Goal: Use online tool/utility: Use online tool/utility

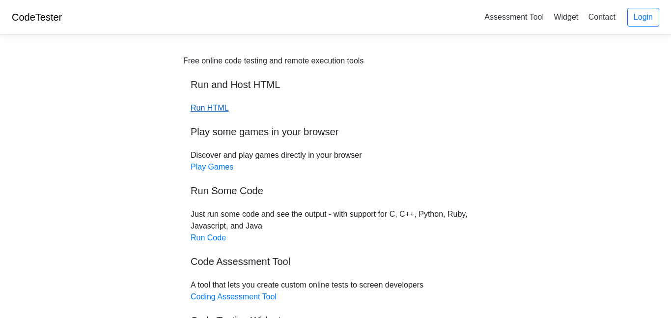
click at [216, 109] on link "Run HTML" at bounding box center [210, 108] width 38 height 8
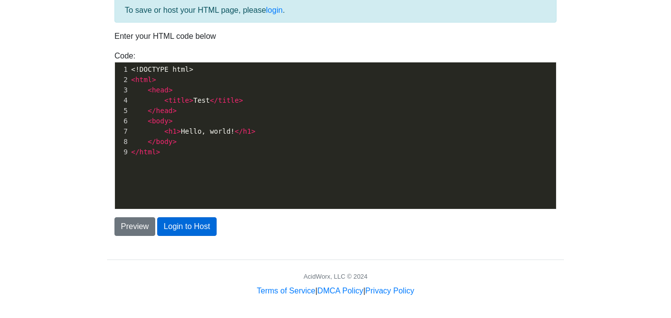
scroll to position [56, 0]
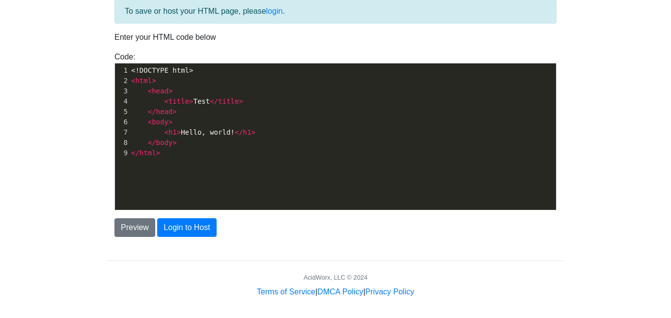
click at [198, 152] on pre "</ html >" at bounding box center [342, 153] width 427 height 10
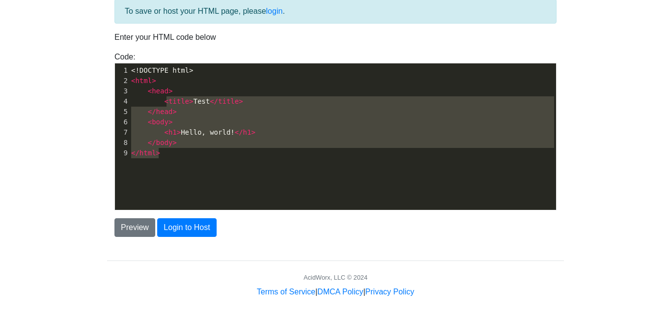
type textarea "<!DOCTYPE html> <html> <head> <title>Test</title> </head> <body> <h1>Hello, wor…"
drag, startPoint x: 198, startPoint y: 153, endPoint x: 119, endPoint y: 55, distance: 125.9
click at [119, 55] on div "Code: <!DOCTYPE html> <html> <head> <title>Test</title> </head> <body> <h1>Hell…" at bounding box center [335, 130] width 457 height 159
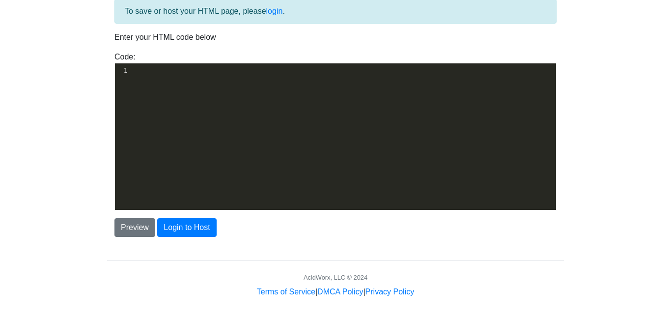
click at [238, 89] on div "​ x 1 ​" at bounding box center [343, 143] width 456 height 161
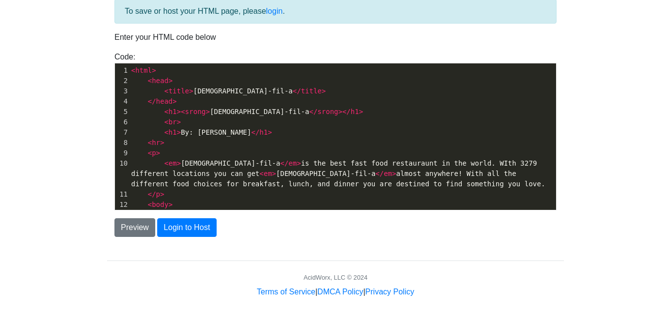
scroll to position [136, 0]
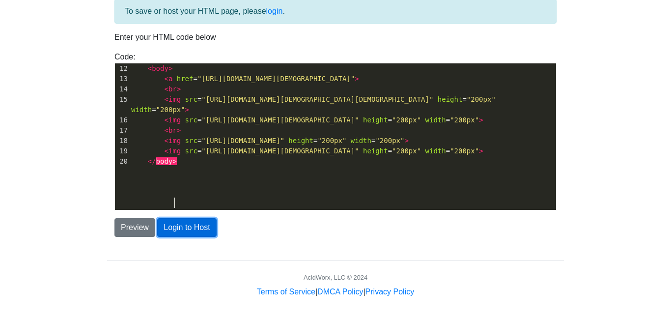
click at [198, 228] on button "Login to Host" at bounding box center [186, 227] width 59 height 19
click at [136, 228] on button "Preview" at bounding box center [134, 227] width 41 height 19
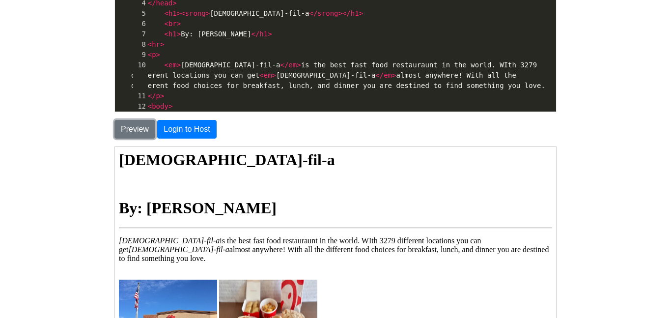
scroll to position [0, 0]
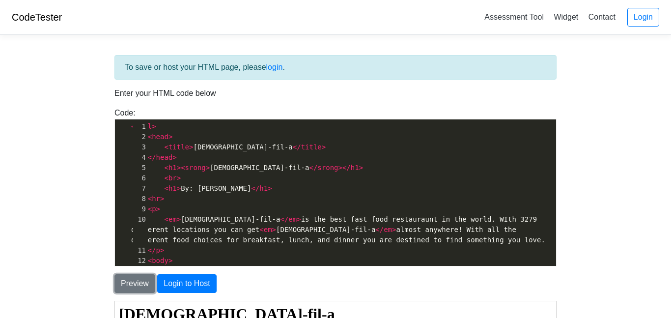
drag, startPoint x: 128, startPoint y: 125, endPoint x: 319, endPoint y: 268, distance: 238.0
click at [319, 268] on div "To save or host your HTML page, please login . Enter your HTML code below Code:…" at bounding box center [335, 278] width 457 height 446
drag, startPoint x: 283, startPoint y: 254, endPoint x: 113, endPoint y: 80, distance: 242.5
click at [113, 80] on div "To save or host your HTML page, please login . Enter your HTML code below Code:…" at bounding box center [335, 278] width 457 height 446
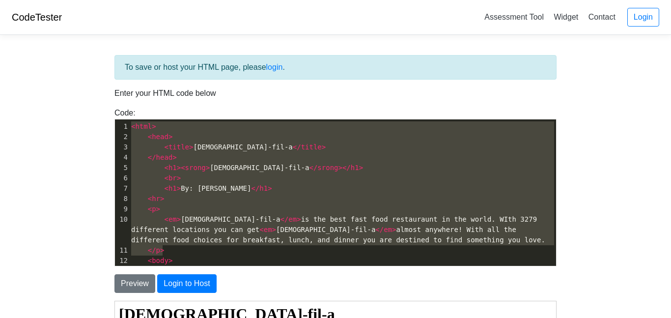
type textarea "="
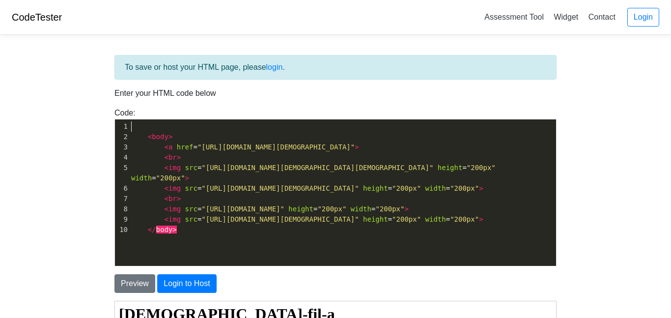
scroll to position [3, 3]
type textarea "<body> <a href="[URL][DOMAIN_NAME][DEMOGRAPHIC_DATA]"> <br> <img src="[URL][DOM…"
drag, startPoint x: 297, startPoint y: 239, endPoint x: 57, endPoint y: 103, distance: 276.1
click at [57, 103] on body "CodeTester Assessment Tool Widget Contact Login To save or host your HTML page,…" at bounding box center [335, 281] width 671 height 562
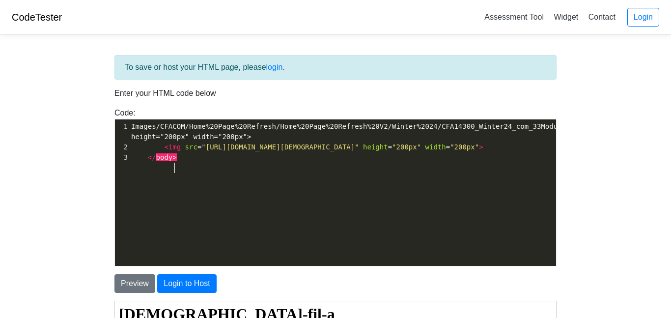
type textarea "Images/CFACOM/Home%20Page%20Refresh/Home%20Page%20Refresh%20V2/Winter%2024/CFA1…"
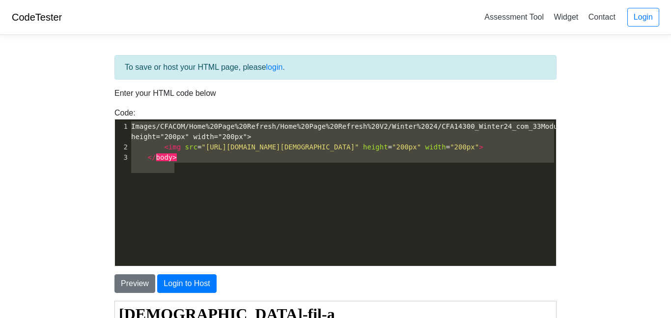
drag, startPoint x: 296, startPoint y: 225, endPoint x: 89, endPoint y: 59, distance: 264.7
click at [89, 59] on body "CodeTester Assessment Tool Widget Contact Login To save or host your HTML page,…" at bounding box center [335, 281] width 671 height 562
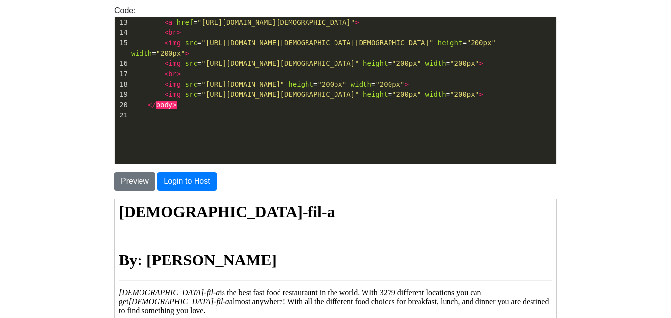
scroll to position [208, 0]
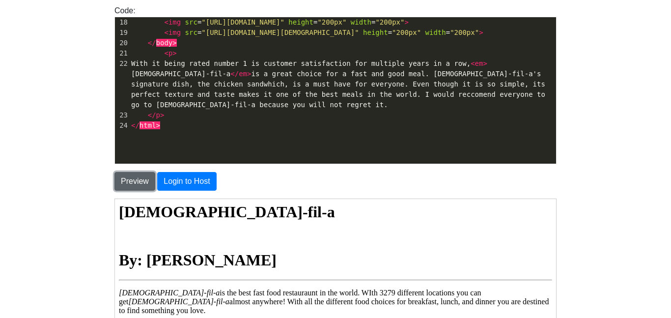
click at [143, 176] on button "Preview" at bounding box center [134, 181] width 41 height 19
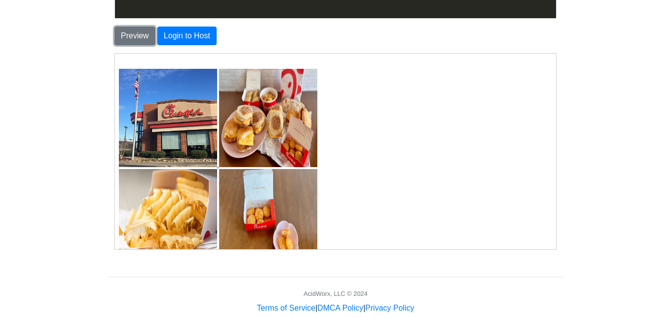
scroll to position [172, 0]
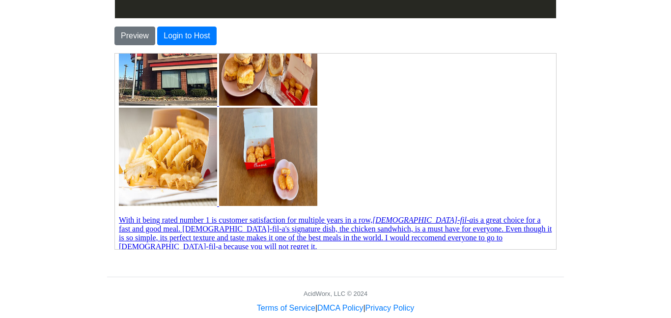
click at [283, 227] on p "With it being rated number 1 is customer satisfaction for multiple years in a r…" at bounding box center [334, 232] width 433 height 35
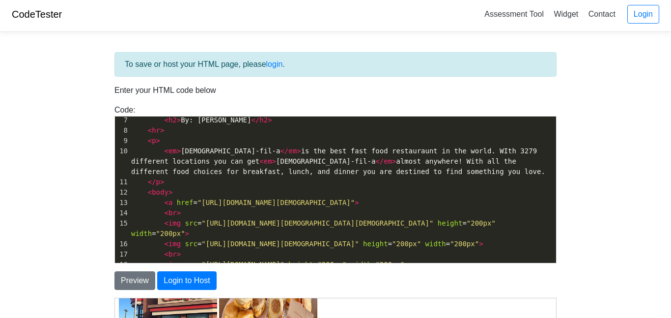
scroll to position [3, 0]
type textarea "<a href="[URL][DOMAIN_NAME][DEMOGRAPHIC_DATA]">"
drag, startPoint x: 322, startPoint y: 200, endPoint x: 163, endPoint y: 204, distance: 159.2
click at [163, 204] on pre "< a href = "[URL][DOMAIN_NAME][DEMOGRAPHIC_DATA]" >" at bounding box center [342, 203] width 427 height 10
click at [145, 278] on button "Preview" at bounding box center [134, 280] width 41 height 19
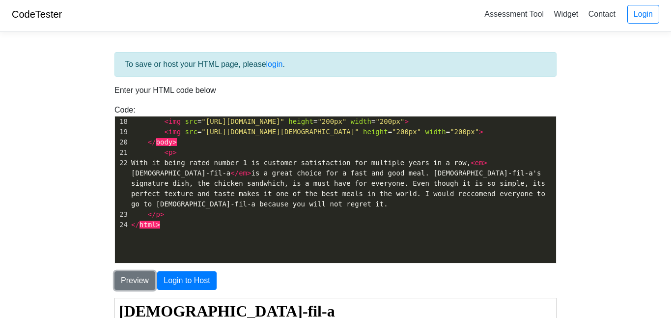
scroll to position [58, 0]
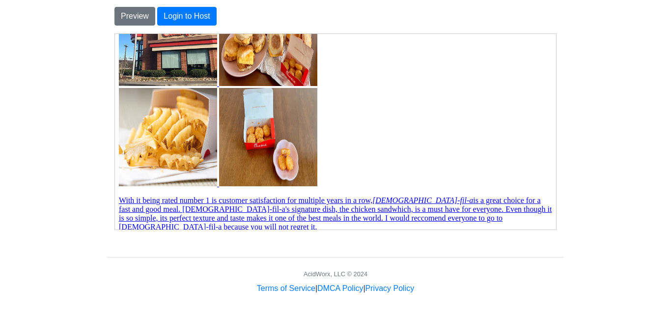
click at [415, 210] on p "With it being rated number 1 is customer satisfaction for multiple years in a r…" at bounding box center [334, 213] width 433 height 35
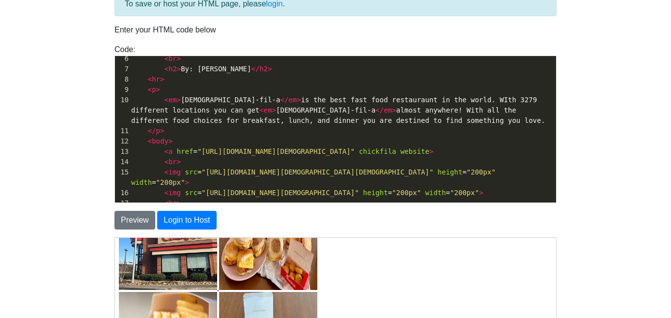
scroll to position [77, 1]
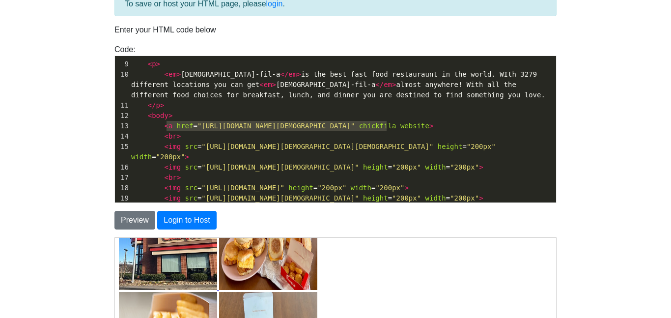
type textarea "<a href="[URL][DOMAIN_NAME][DEMOGRAPHIC_DATA]" chickfila website>"
drag, startPoint x: 396, startPoint y: 127, endPoint x: 160, endPoint y: 127, distance: 235.9
click at [160, 127] on pre "< a href = "[URL][DOMAIN_NAME][DEMOGRAPHIC_DATA]" chickfila website >" at bounding box center [342, 126] width 427 height 10
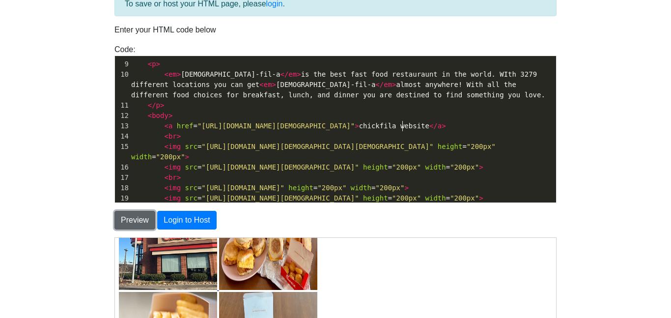
click at [143, 217] on button "Preview" at bounding box center [134, 220] width 41 height 19
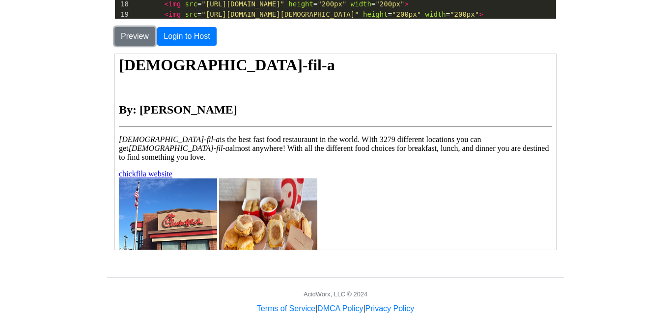
scroll to position [0, 0]
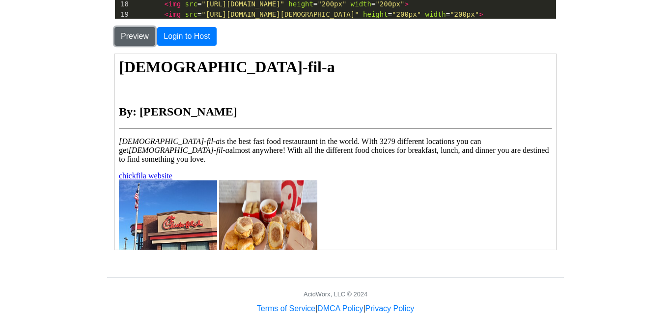
click at [133, 37] on button "Preview" at bounding box center [134, 36] width 41 height 19
